Goal: Find contact information: Find contact information

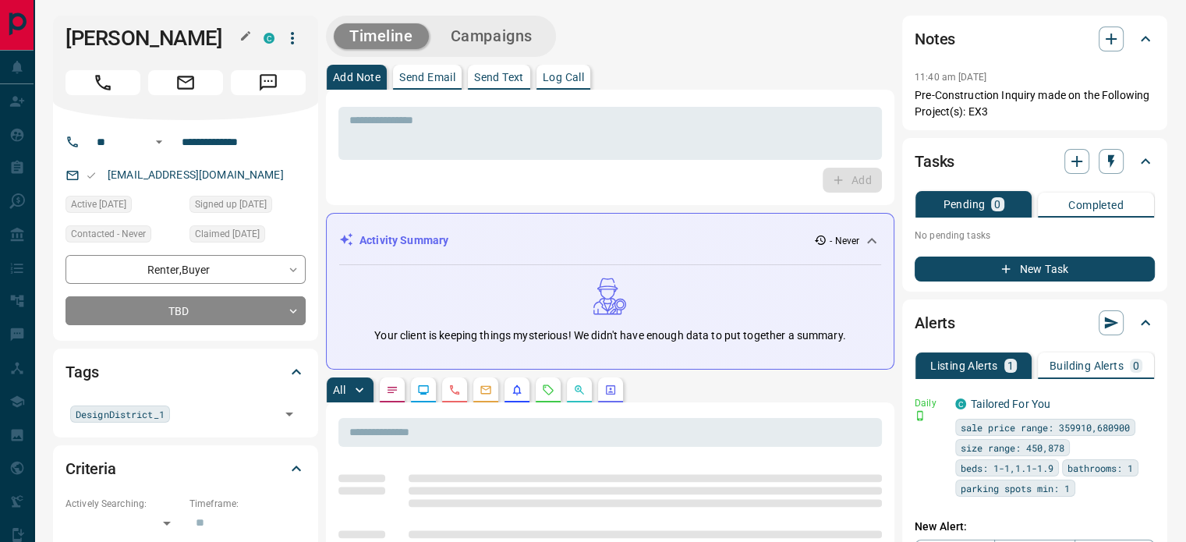
click at [253, 39] on button "button" at bounding box center [246, 36] width 20 height 20
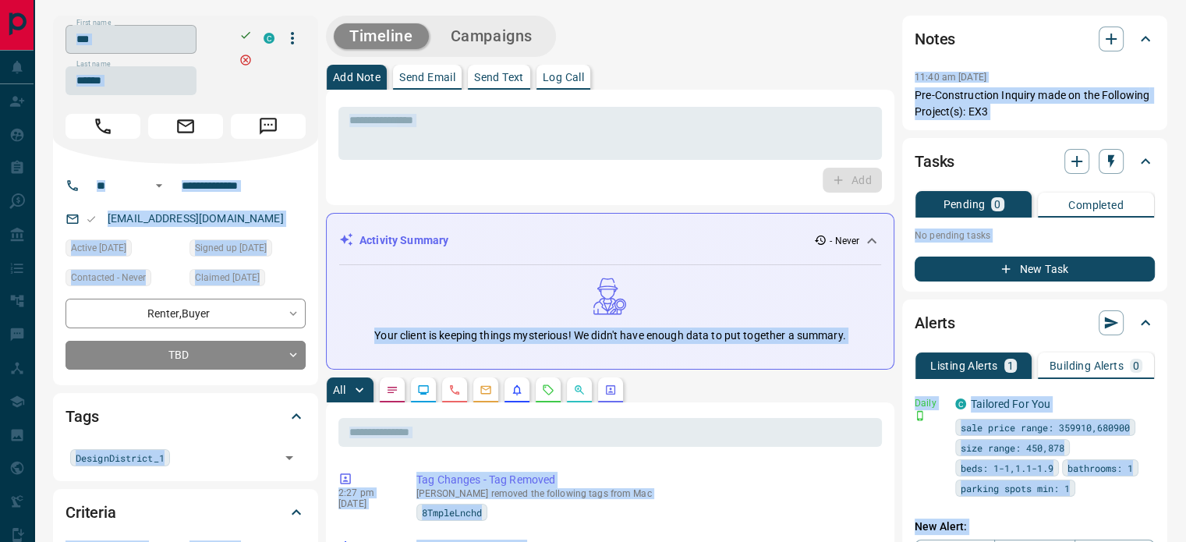
click at [146, 48] on input "***" at bounding box center [131, 39] width 131 height 29
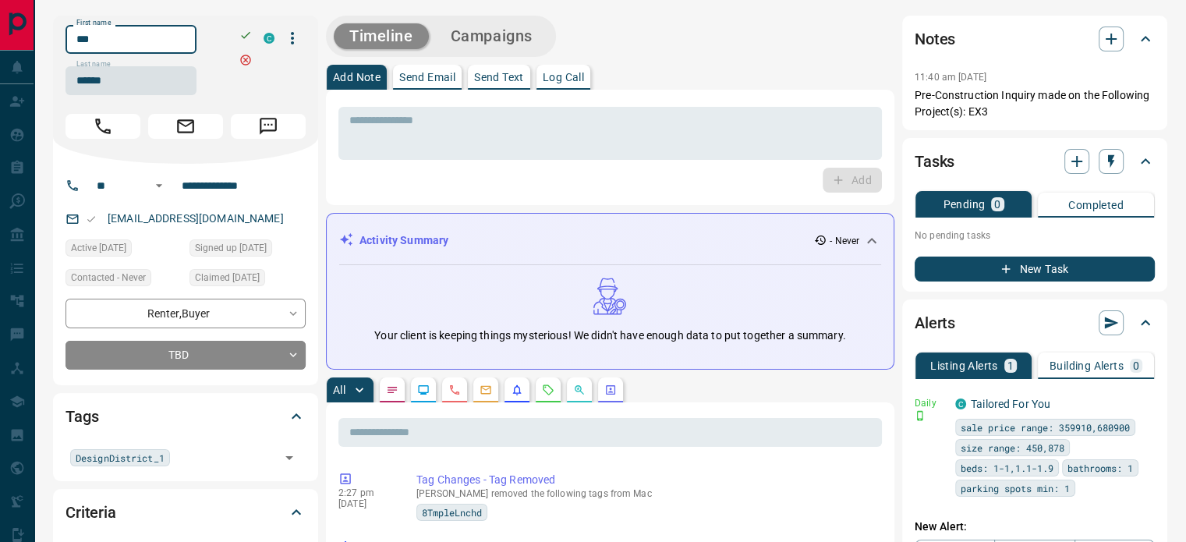
click at [146, 48] on input "***" at bounding box center [131, 39] width 131 height 29
click at [133, 75] on input "******" at bounding box center [131, 80] width 131 height 29
click at [224, 186] on input "**********" at bounding box center [236, 185] width 122 height 25
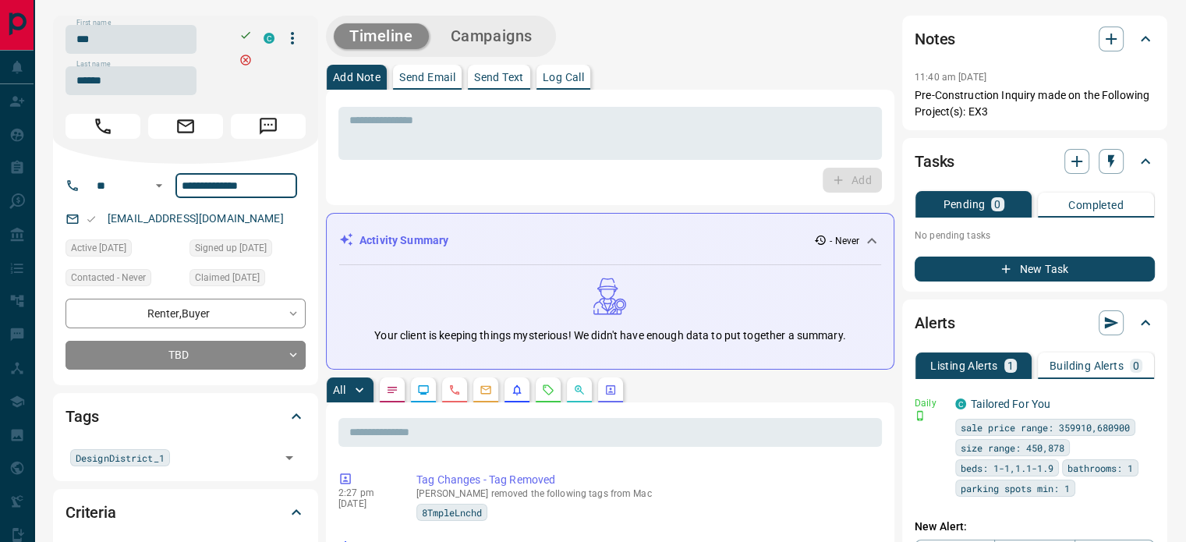
click at [196, 211] on p "[EMAIL_ADDRESS][DOMAIN_NAME]" at bounding box center [196, 219] width 186 height 26
click at [246, 212] on div "[EMAIL_ADDRESS][DOMAIN_NAME]" at bounding box center [186, 219] width 240 height 26
click at [239, 221] on div "[EMAIL_ADDRESS][DOMAIN_NAME]" at bounding box center [186, 219] width 240 height 26
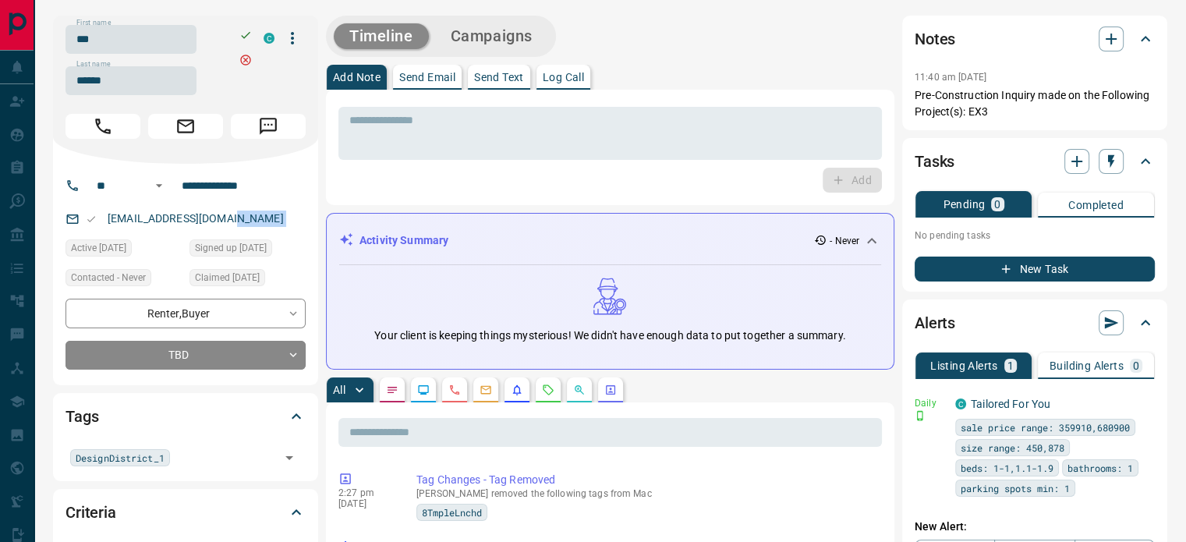
click at [239, 221] on div "[EMAIL_ADDRESS][DOMAIN_NAME]" at bounding box center [186, 219] width 240 height 26
copy link "[EMAIL_ADDRESS][DOMAIN_NAME]"
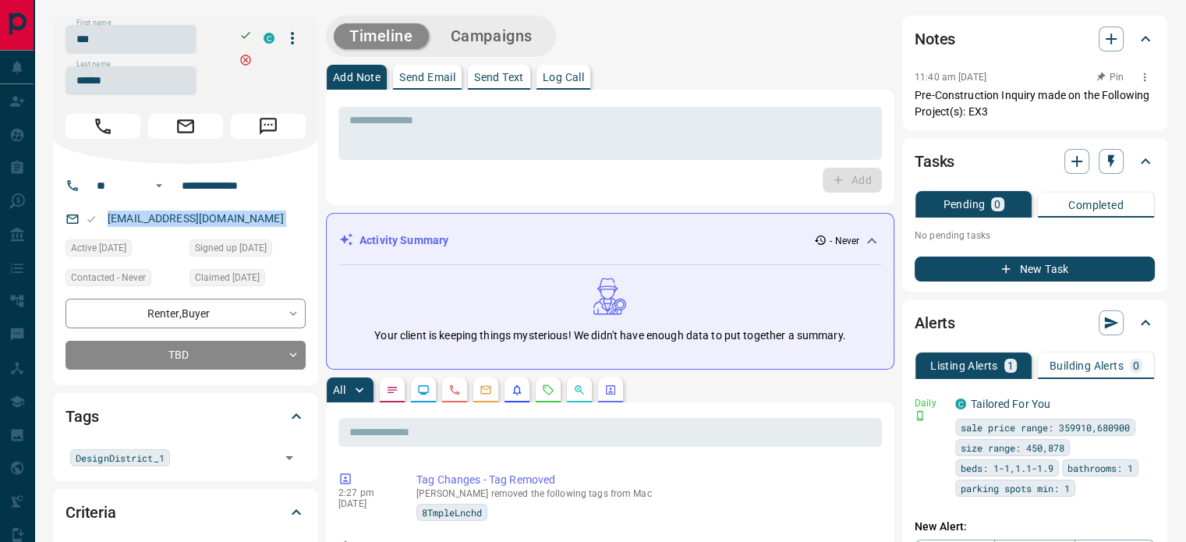
click at [990, 112] on p "Pre-Construction Inquiry made on the Following Project(s): EX3" at bounding box center [1035, 103] width 240 height 33
drag, startPoint x: 990, startPoint y: 112, endPoint x: 963, endPoint y: 96, distance: 30.8
click at [990, 112] on p "Pre-Construction Inquiry made on the Following Project(s): EX3" at bounding box center [1035, 103] width 240 height 33
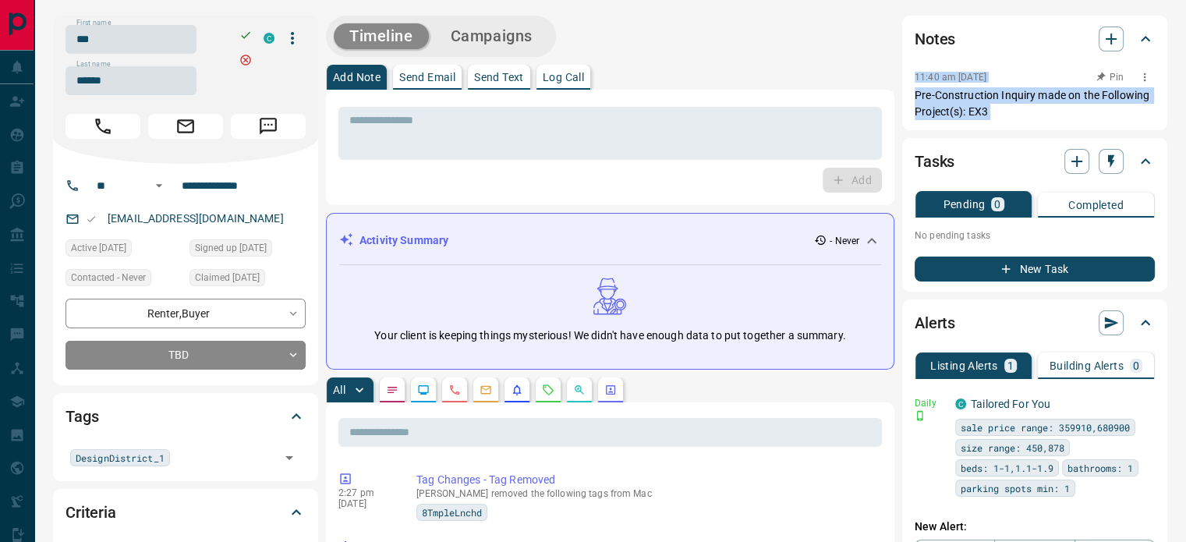
copy div "11:40 am [DATE] Pin Pre-Construction Inquiry made on the Following Project(s): …"
drag, startPoint x: 963, startPoint y: 96, endPoint x: 923, endPoint y: 78, distance: 43.6
click at [923, 78] on div "11:40 am [DATE] Pin Pre-Construction Inquiry made on the Following Project(s): …" at bounding box center [1035, 93] width 240 height 53
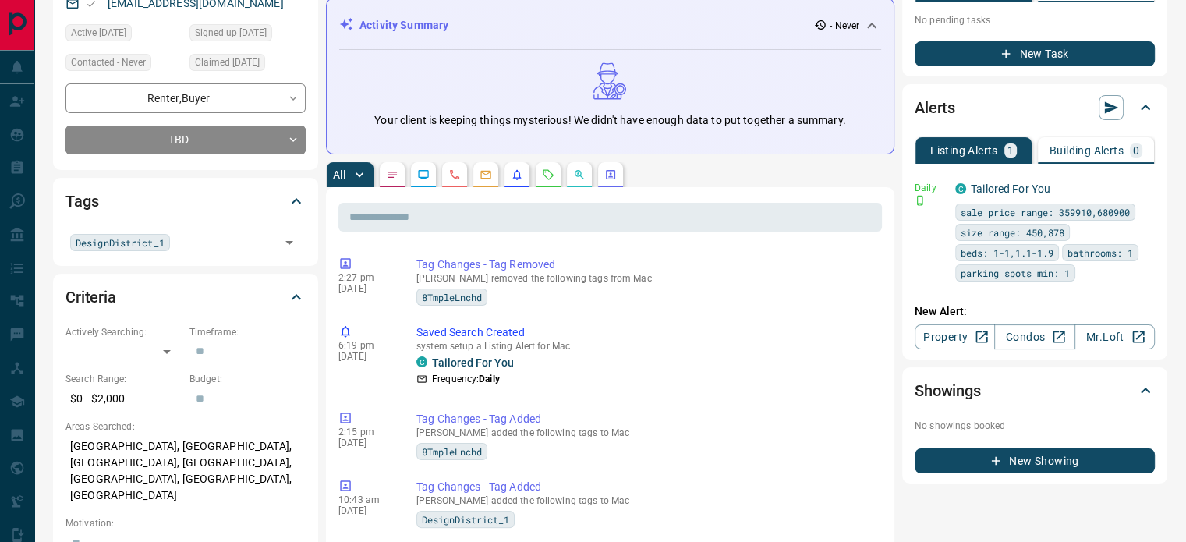
scroll to position [312, 0]
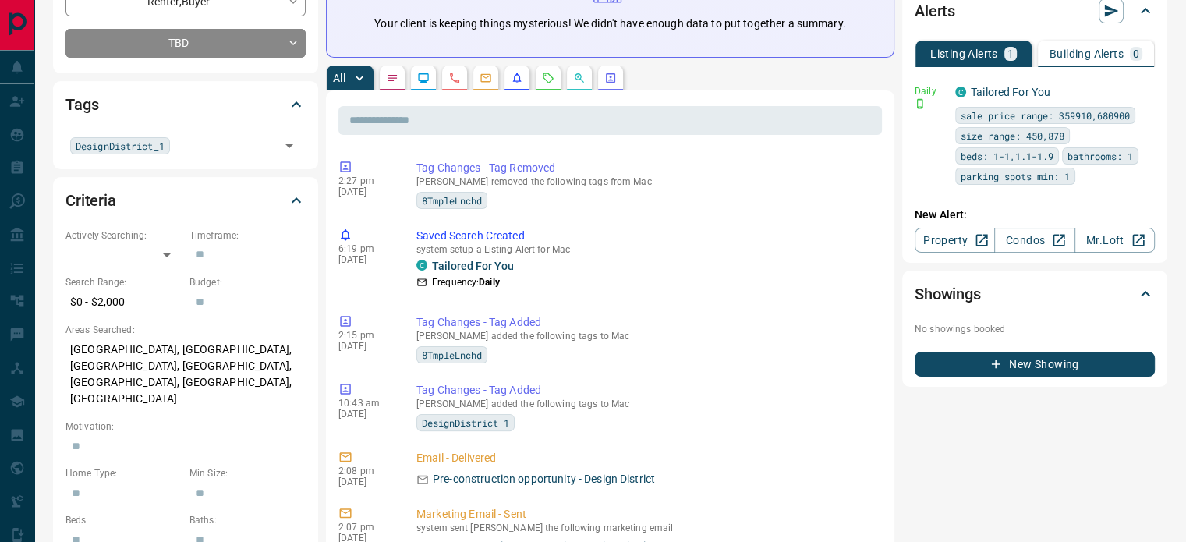
click at [455, 74] on icon "Calls" at bounding box center [454, 78] width 12 height 12
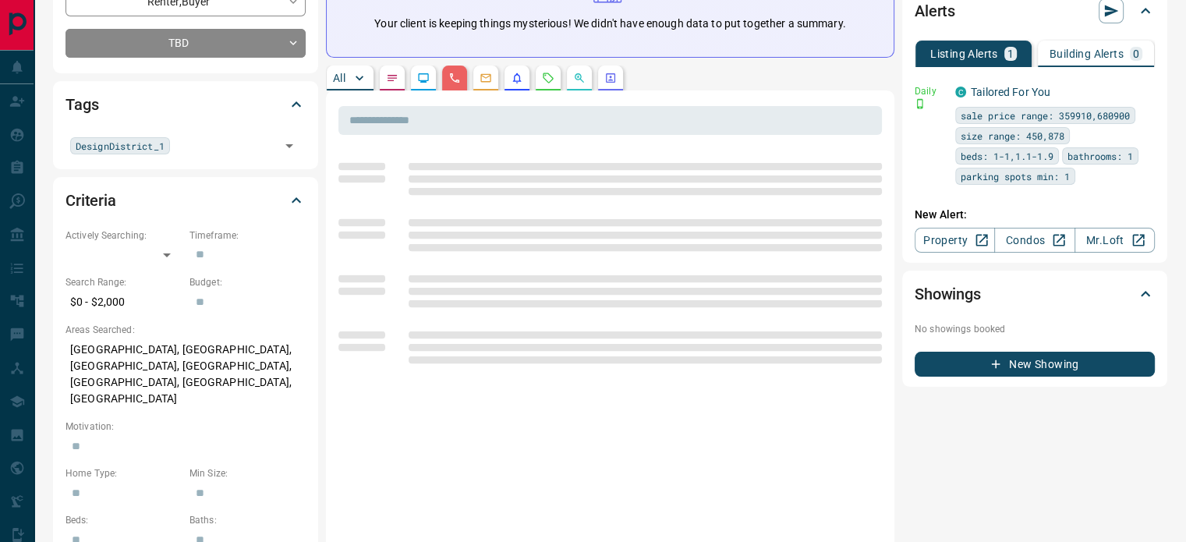
click at [171, 361] on p "[GEOGRAPHIC_DATA], [GEOGRAPHIC_DATA], [GEOGRAPHIC_DATA], [GEOGRAPHIC_DATA], [GE…" at bounding box center [186, 374] width 240 height 75
click at [170, 362] on p "[GEOGRAPHIC_DATA], [GEOGRAPHIC_DATA], [GEOGRAPHIC_DATA], [GEOGRAPHIC_DATA], [GE…" at bounding box center [186, 374] width 240 height 75
click at [171, 362] on p "[GEOGRAPHIC_DATA], [GEOGRAPHIC_DATA], [GEOGRAPHIC_DATA], [GEOGRAPHIC_DATA], [GE…" at bounding box center [186, 374] width 240 height 75
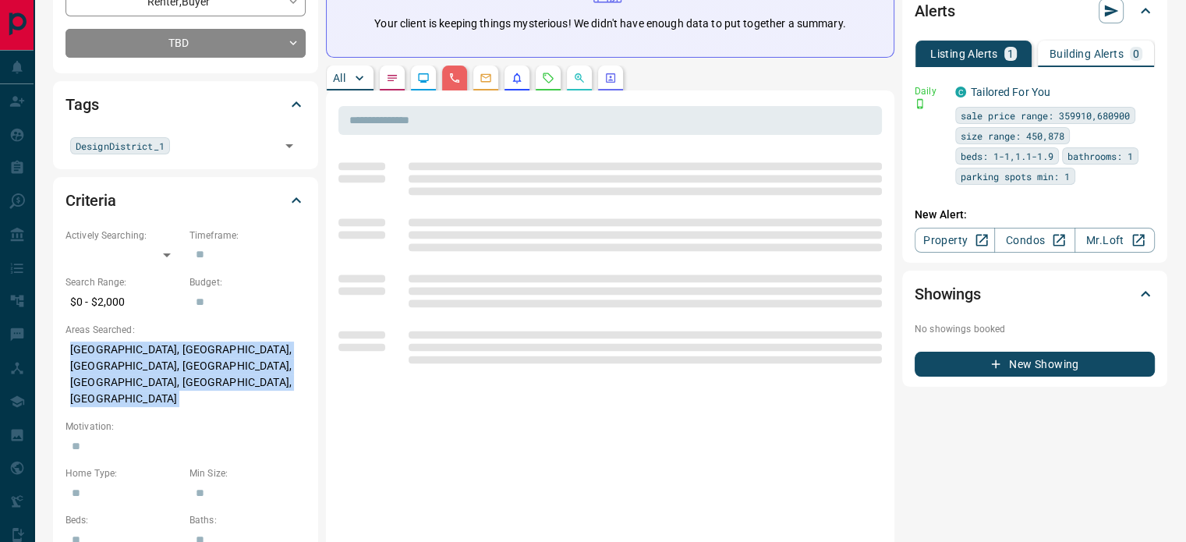
click at [171, 362] on p "[GEOGRAPHIC_DATA], [GEOGRAPHIC_DATA], [GEOGRAPHIC_DATA], [GEOGRAPHIC_DATA], [GE…" at bounding box center [186, 374] width 240 height 75
copy p "[GEOGRAPHIC_DATA], [GEOGRAPHIC_DATA], [GEOGRAPHIC_DATA], [GEOGRAPHIC_DATA], [GE…"
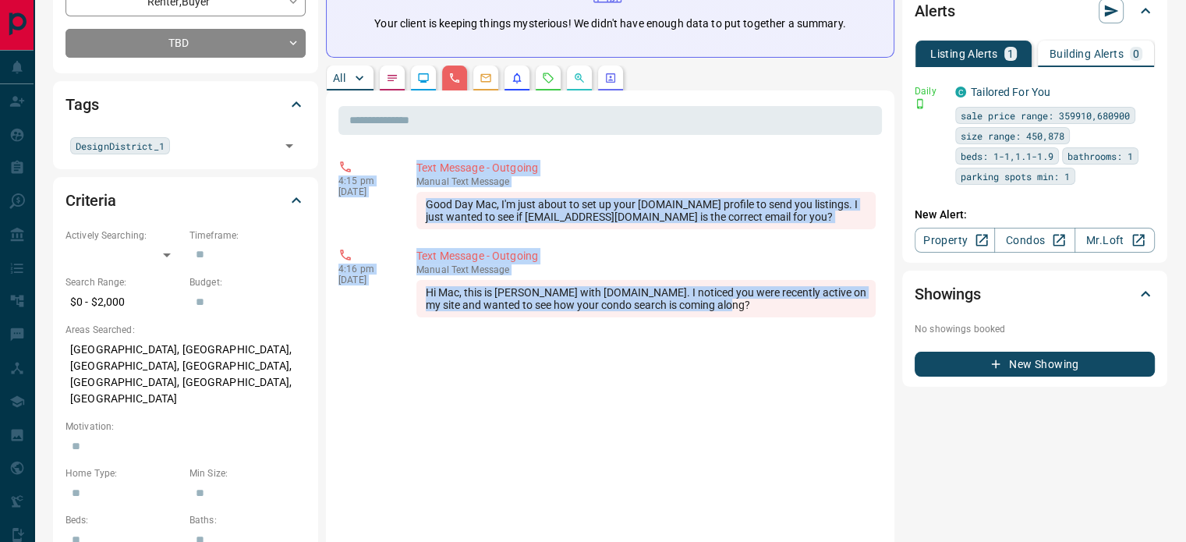
copy div "4:15 pm [DATE] Text Message - Outgoing manual Text Message Good Day Mac, I'm ju…"
drag, startPoint x: 736, startPoint y: 314, endPoint x: 333, endPoint y: 175, distance: 426.2
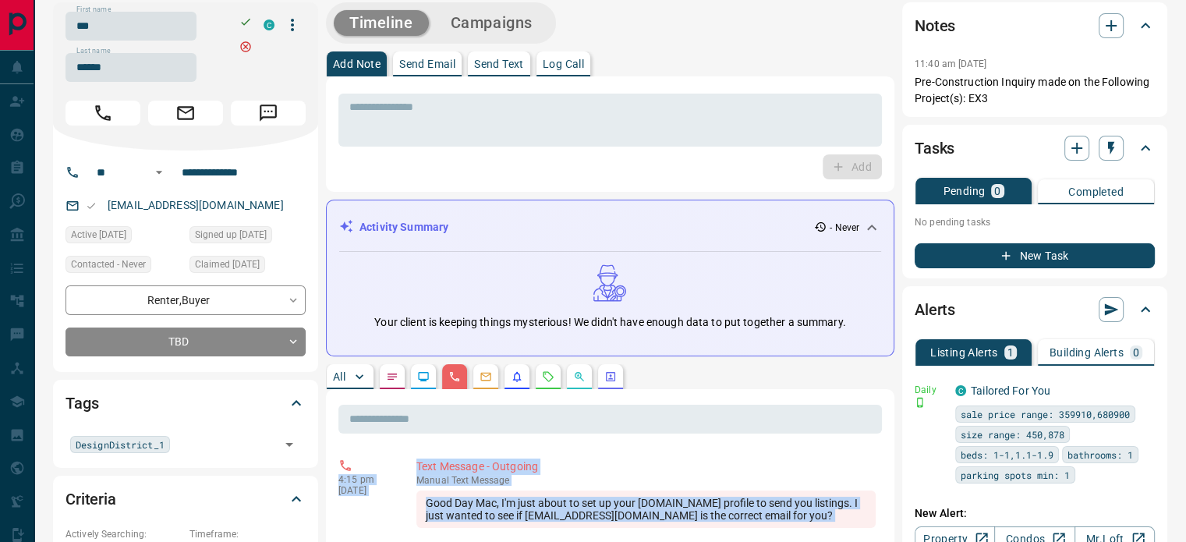
scroll to position [0, 0]
